Goal: Information Seeking & Learning: Find specific page/section

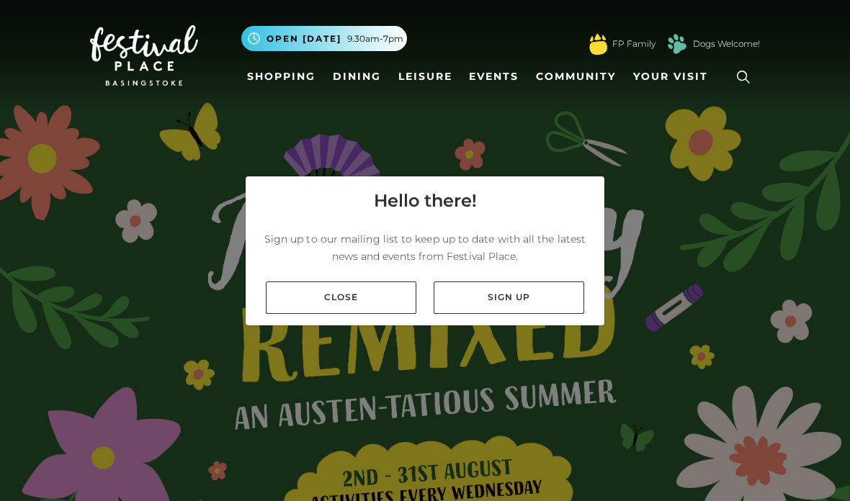
click at [399, 313] on link "Close" at bounding box center [341, 298] width 151 height 32
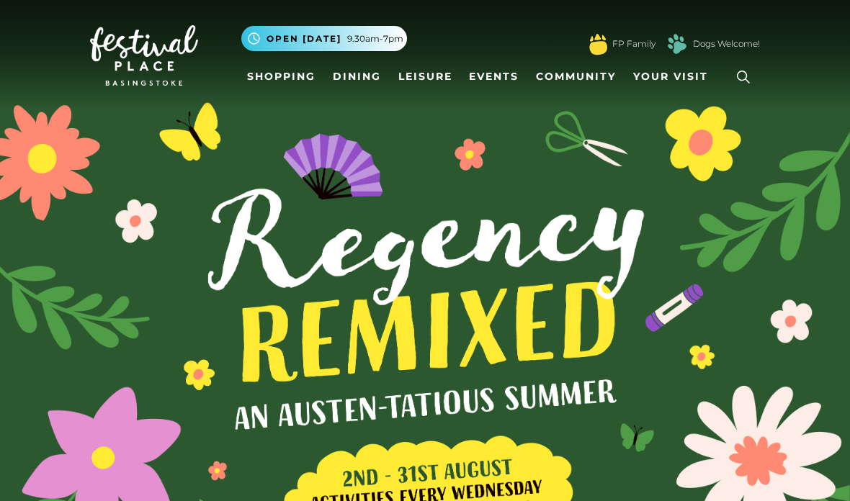
click at [740, 84] on icon at bounding box center [743, 77] width 22 height 22
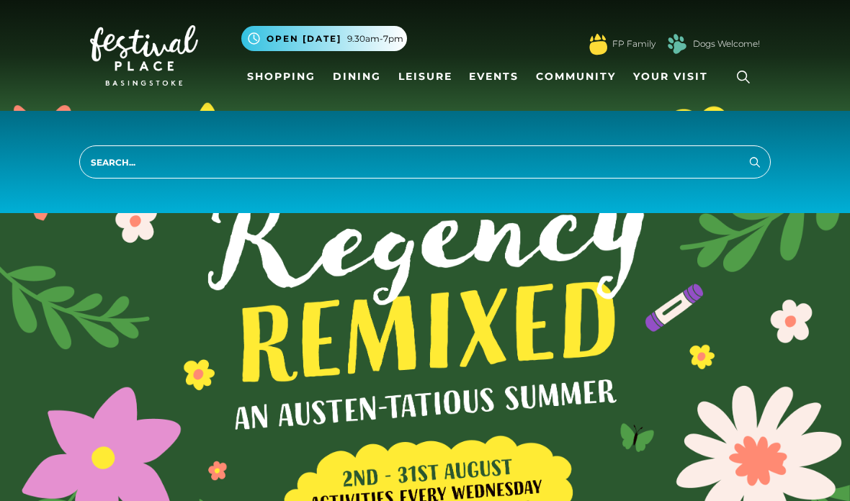
click at [658, 176] on input "search" at bounding box center [424, 161] width 691 height 33
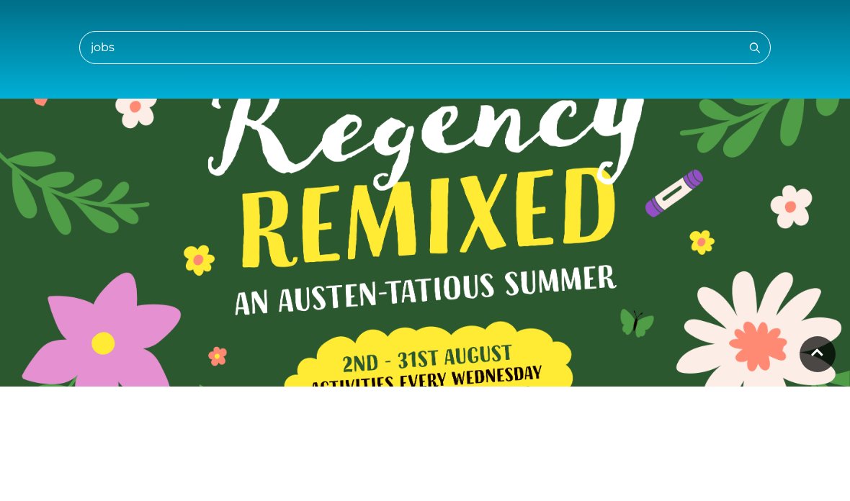
type input "jobs"
click at [755, 153] on button "Search" at bounding box center [754, 162] width 17 height 18
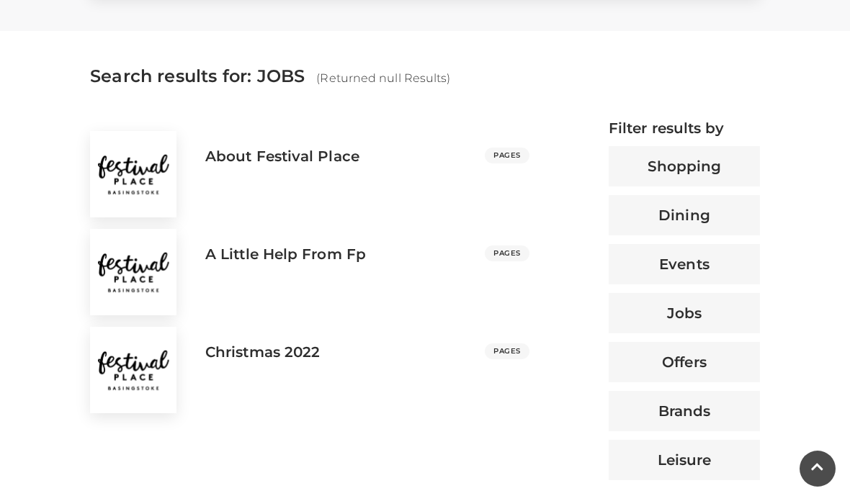
click at [732, 315] on button "Jobs" at bounding box center [684, 313] width 151 height 40
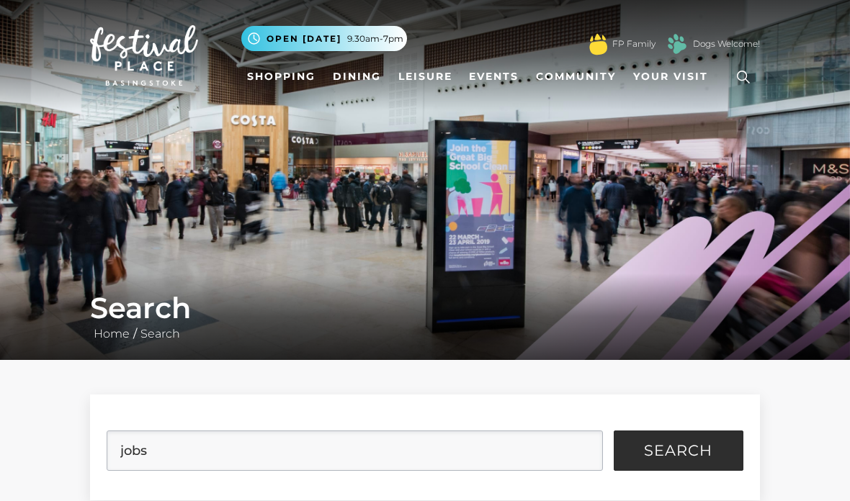
click at [670, 58] on img at bounding box center [677, 44] width 29 height 29
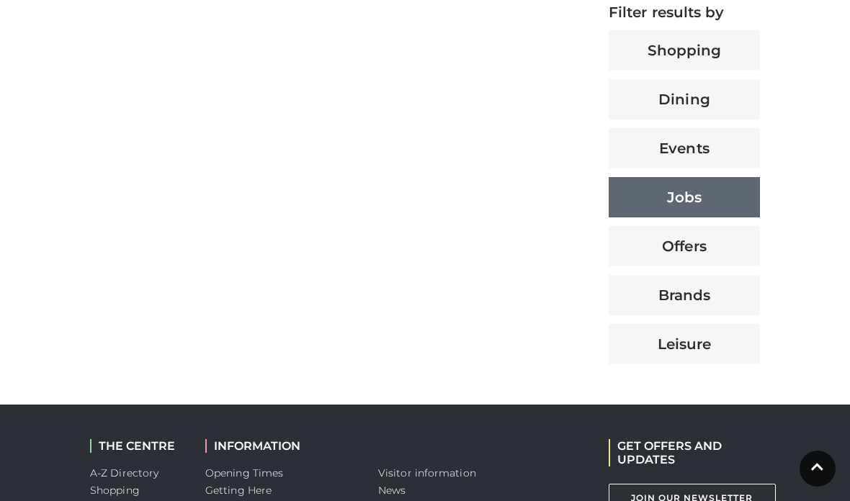
click at [743, 213] on button "Jobs" at bounding box center [684, 197] width 151 height 40
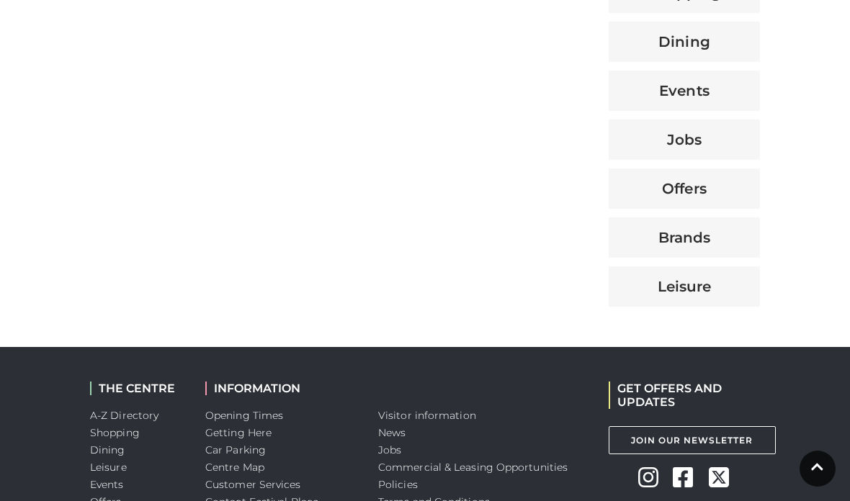
click at [739, 153] on button "Jobs" at bounding box center [684, 140] width 151 height 40
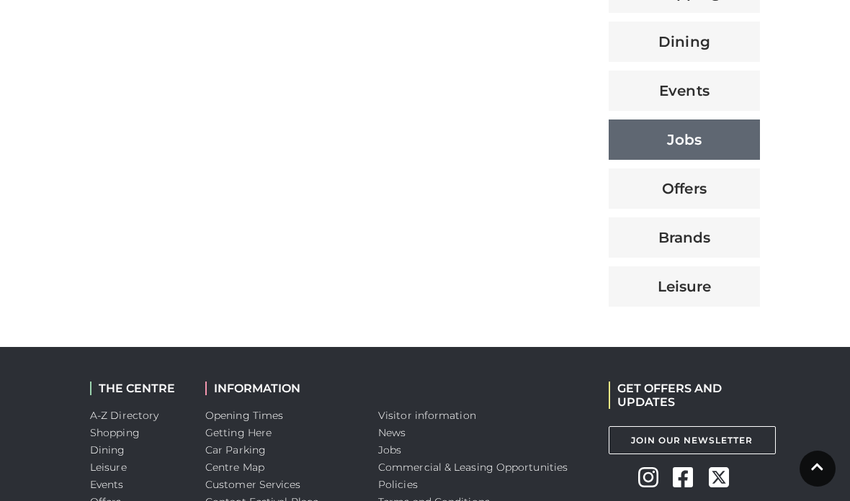
click at [738, 147] on button "Jobs" at bounding box center [684, 140] width 151 height 40
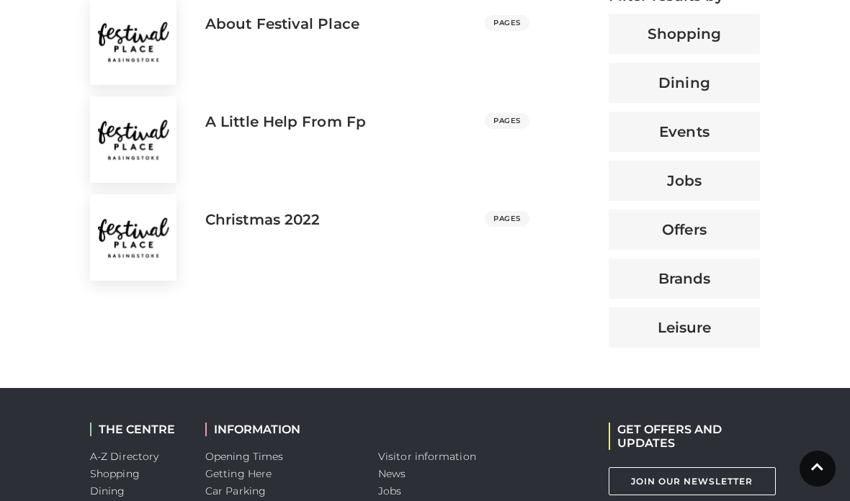
scroll to position [678, 0]
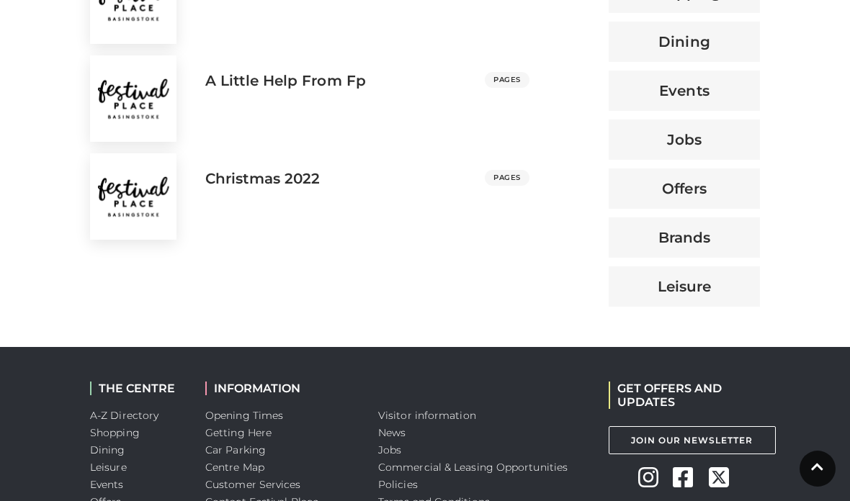
scroll to position [562, 0]
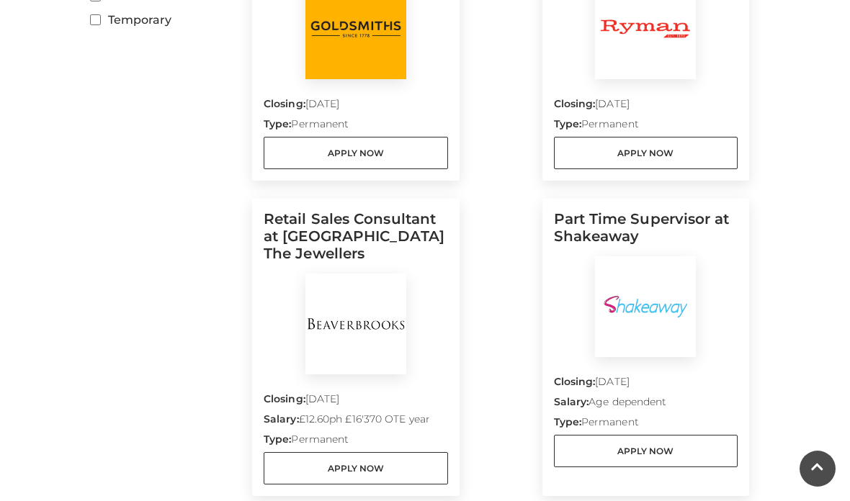
scroll to position [580, 0]
